Goal: Task Accomplishment & Management: Manage account settings

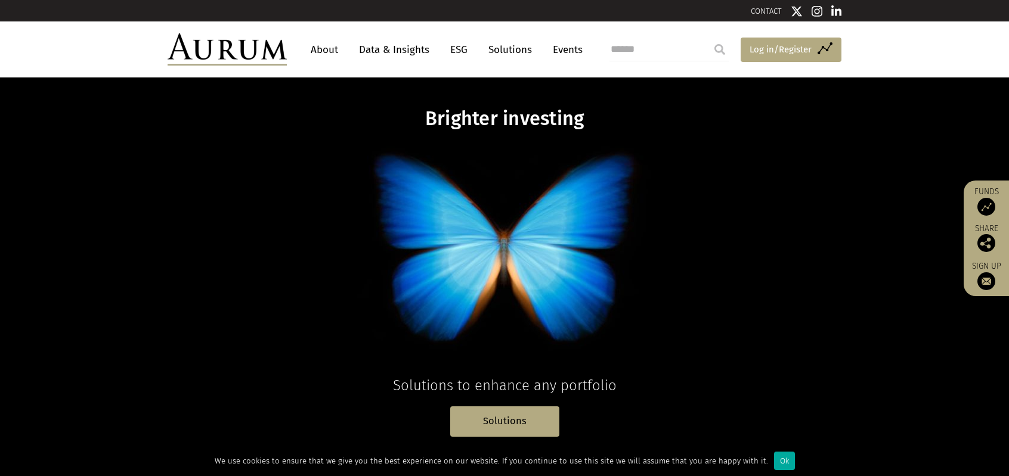
click at [761, 58] on link "Access Funds Log in/Register" at bounding box center [790, 50] width 101 height 25
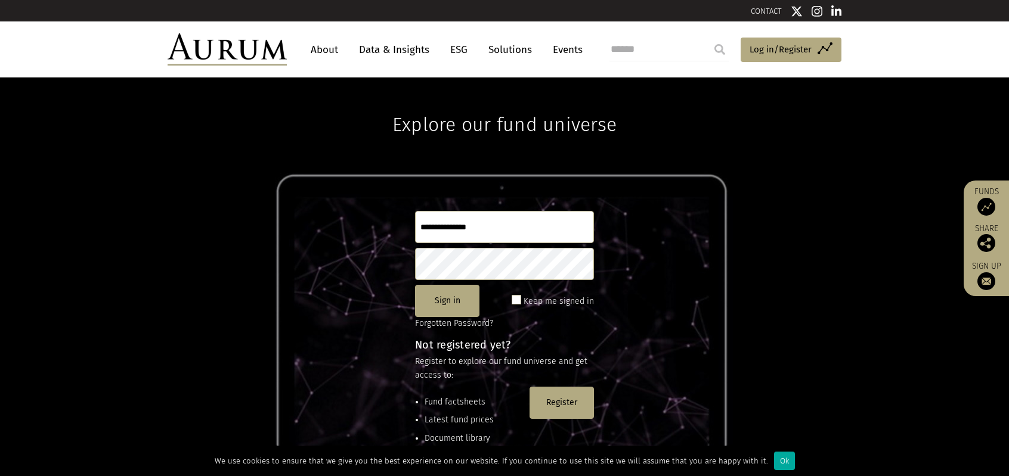
click at [520, 232] on input "text" at bounding box center [504, 227] width 179 height 32
